Goal: Find specific page/section: Find specific page/section

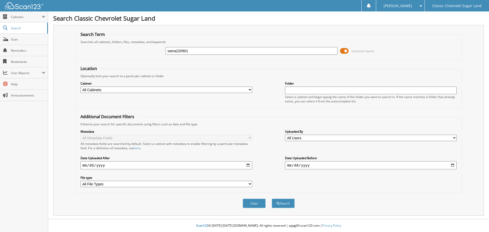
type input "sama220901"
click at [272, 199] on button "Search" at bounding box center [283, 203] width 23 height 9
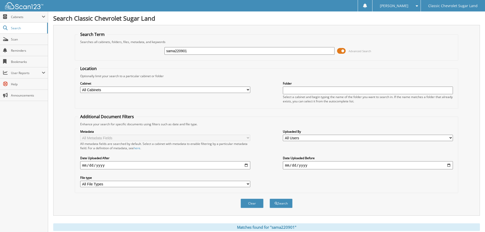
scroll to position [53, 0]
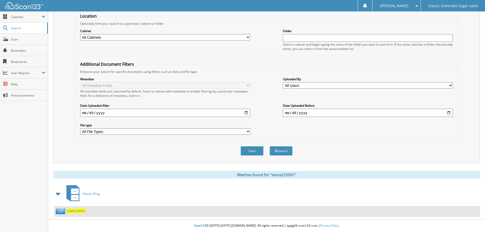
click at [80, 210] on span "SAMA220901" at bounding box center [75, 211] width 19 height 4
